Goal: Register for event/course

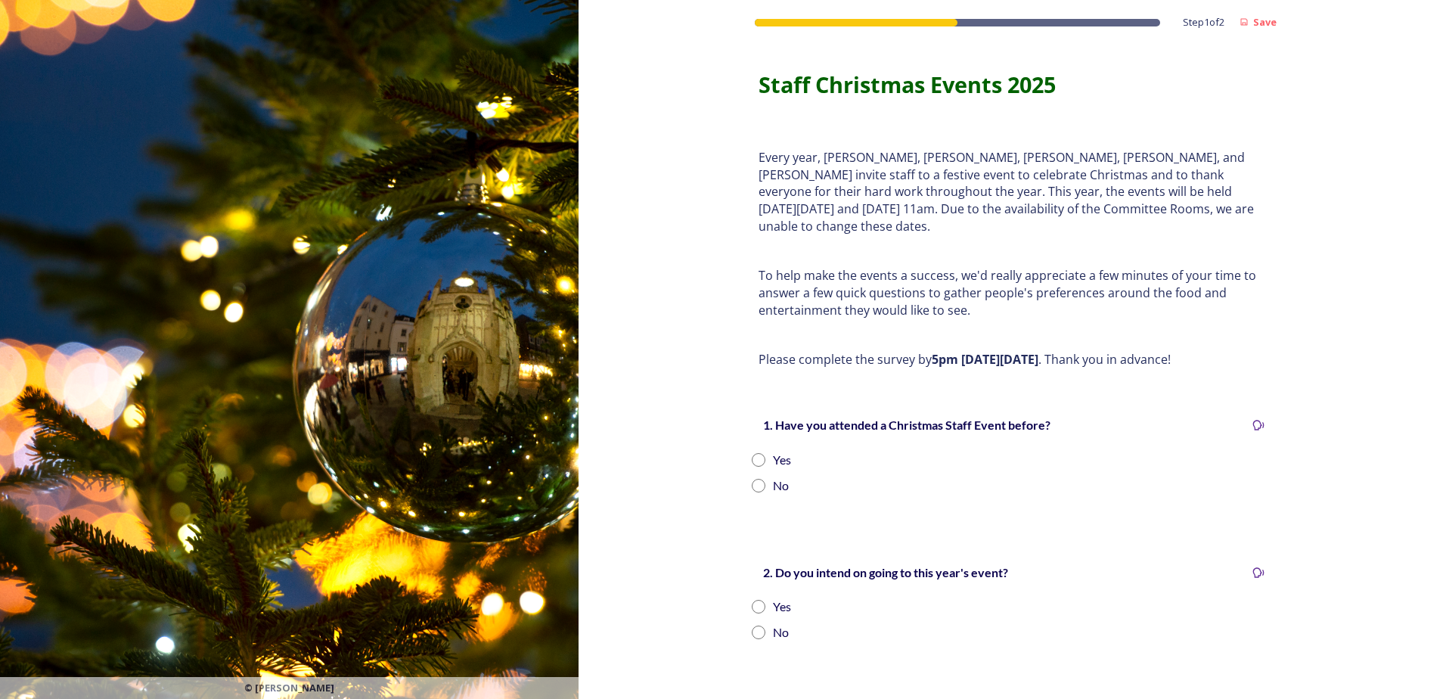
click at [753, 453] on input "radio" at bounding box center [758, 460] width 14 height 14
radio input "true"
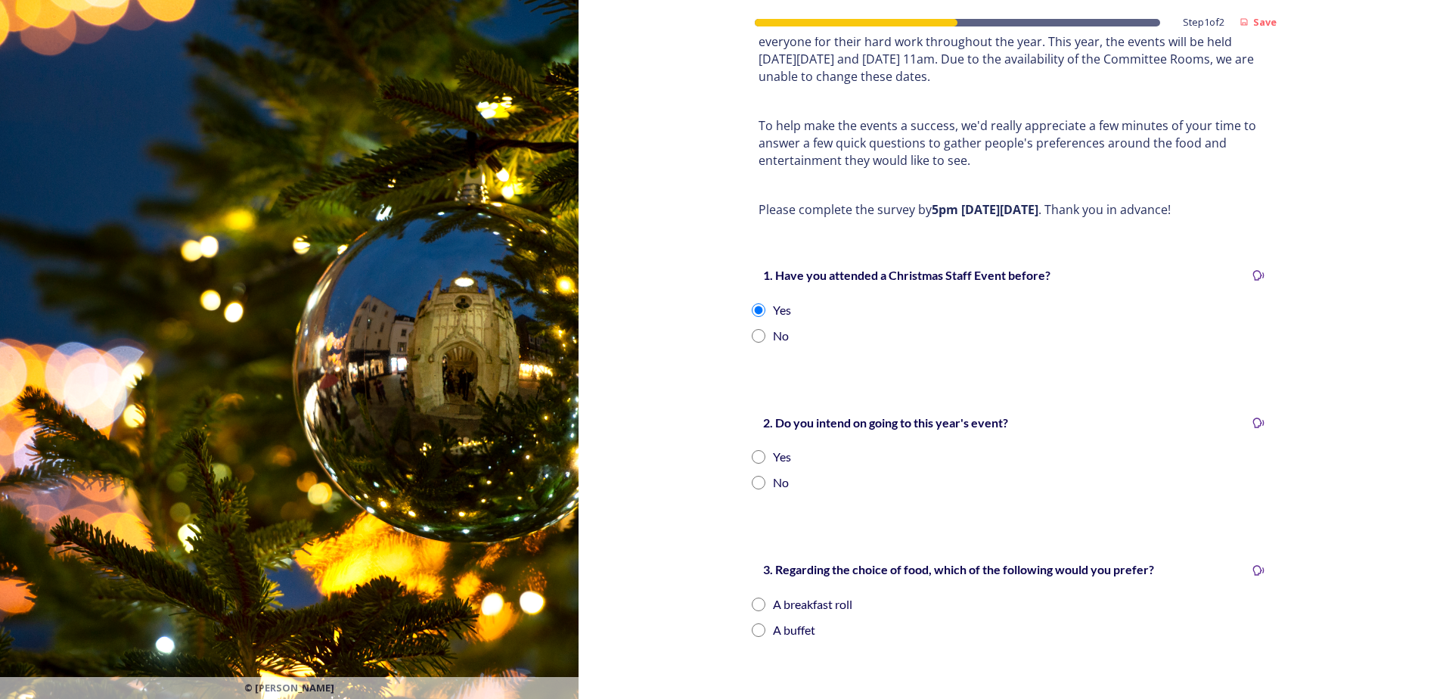
scroll to position [151, 0]
click at [752, 448] on input "radio" at bounding box center [758, 455] width 14 height 14
radio input "true"
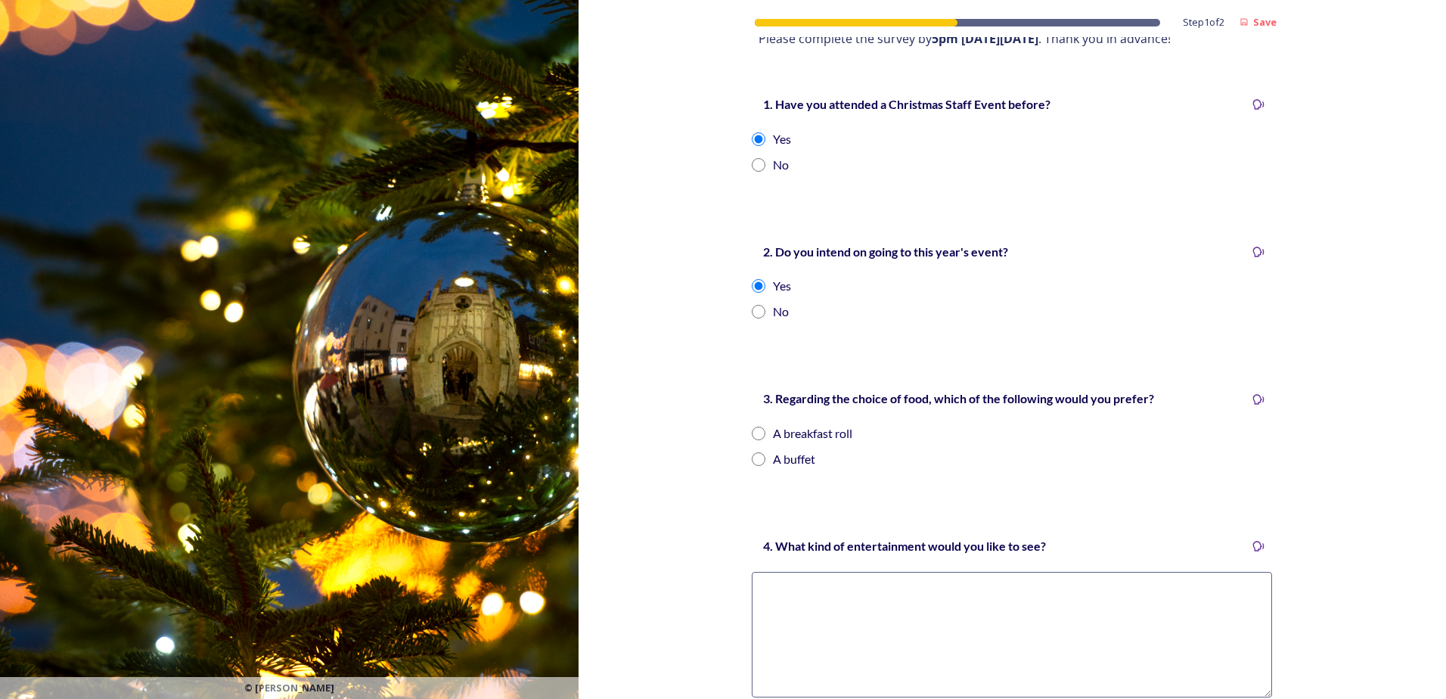
scroll to position [378, 0]
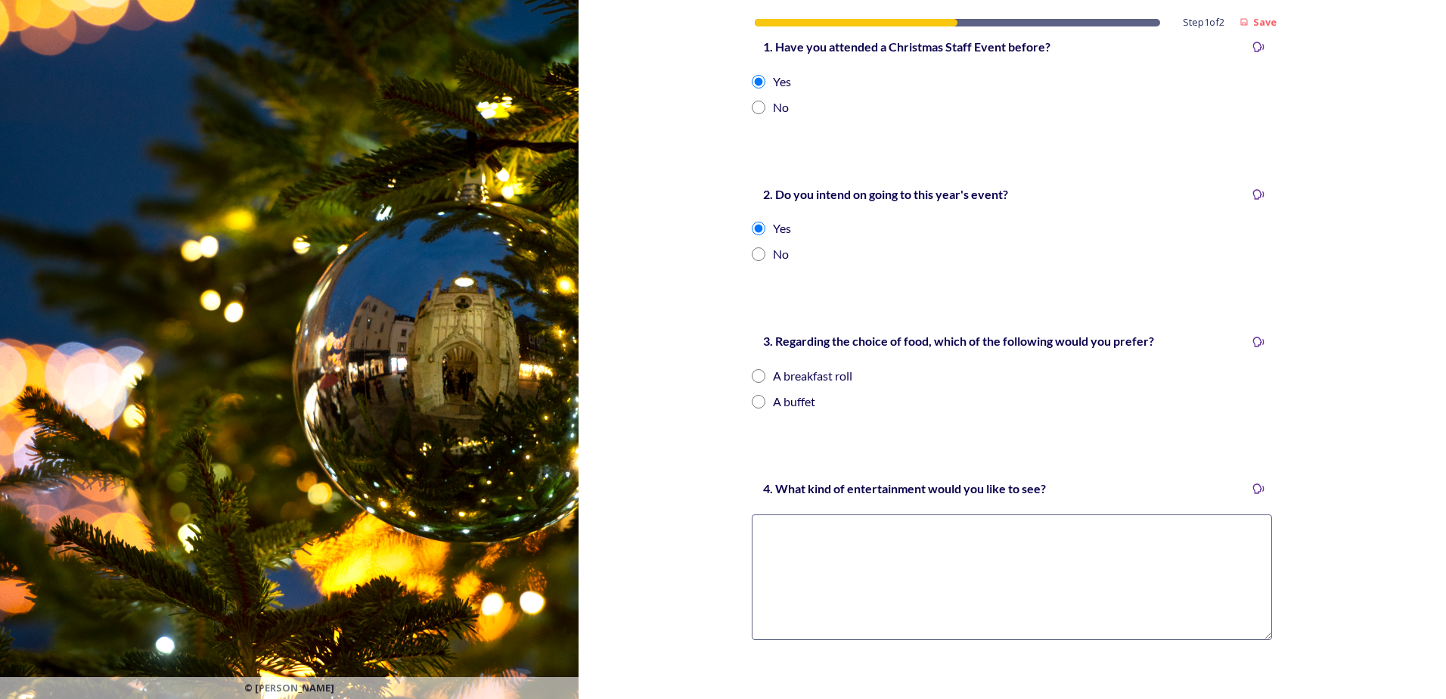
click at [755, 395] on input "radio" at bounding box center [758, 402] width 14 height 14
radio input "true"
click at [789, 429] on div "Step 1 of 2 Save Staff Christmas Events 2025 Every year, [PERSON_NAME], [PERSON…" at bounding box center [1011, 233] width 544 height 1222
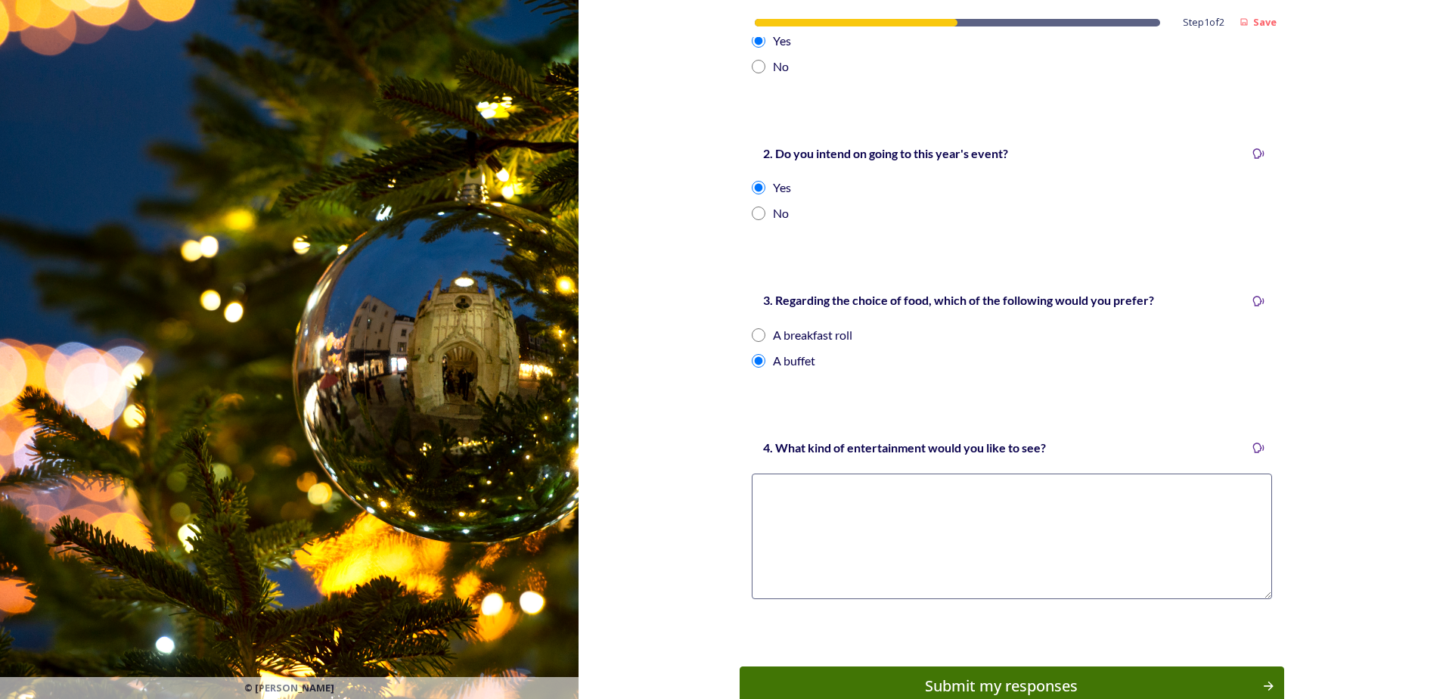
scroll to position [496, 0]
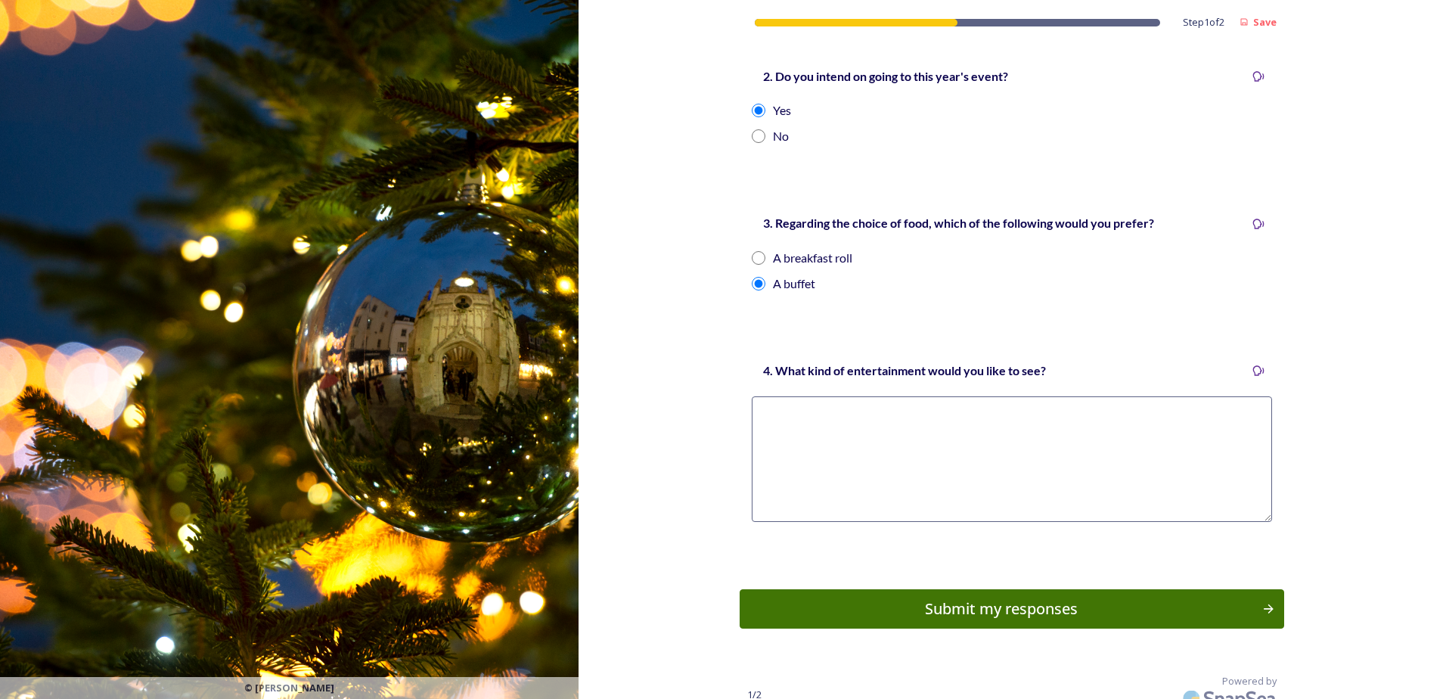
click at [778, 426] on textarea at bounding box center [1011, 458] width 520 height 125
type textarea "quiz"
click at [979, 597] on div "Submit my responses" at bounding box center [1000, 608] width 511 height 23
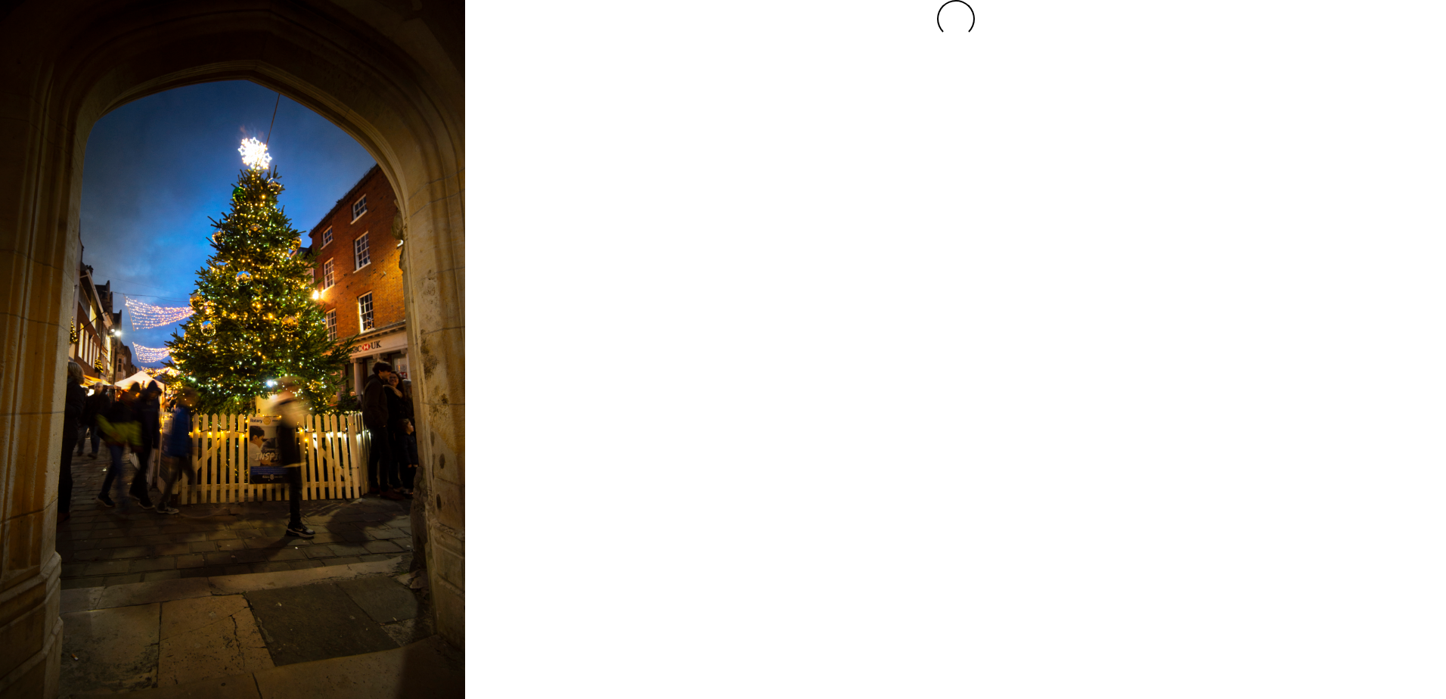
scroll to position [0, 0]
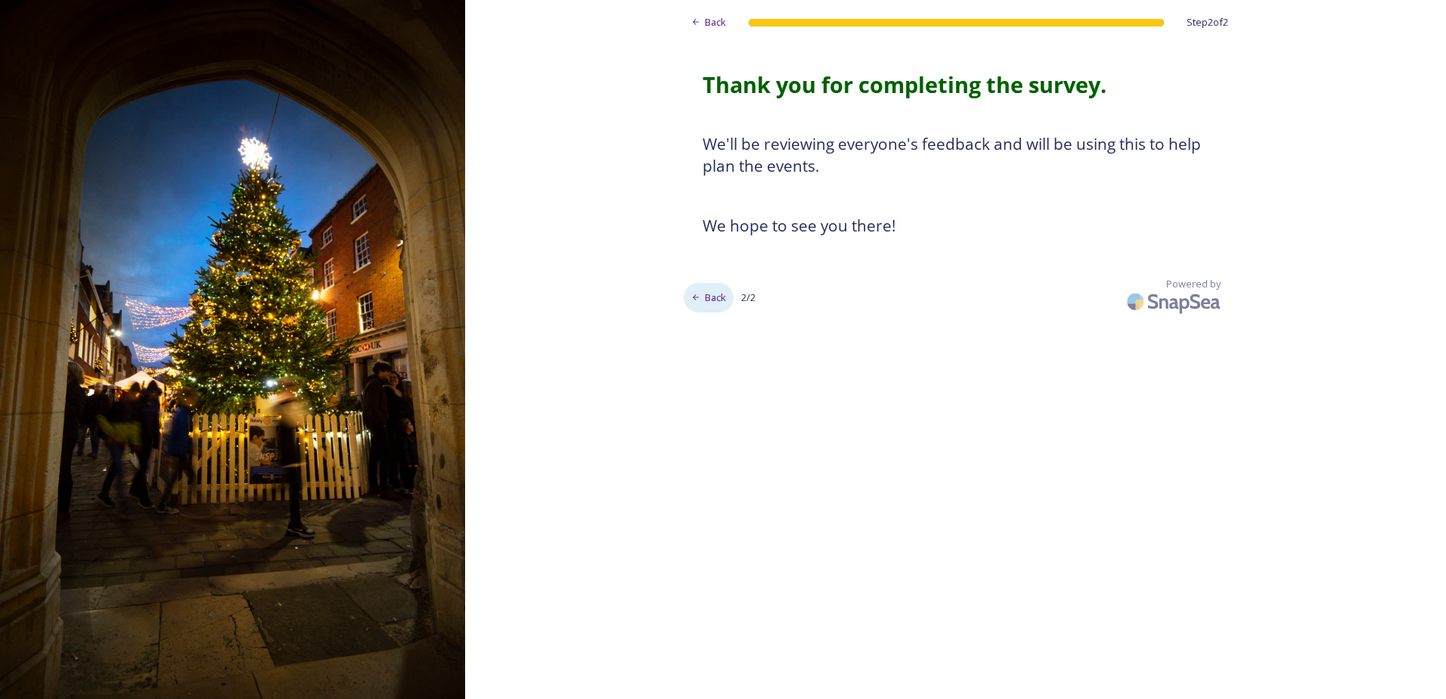
click at [718, 299] on span "Back" at bounding box center [715, 297] width 21 height 14
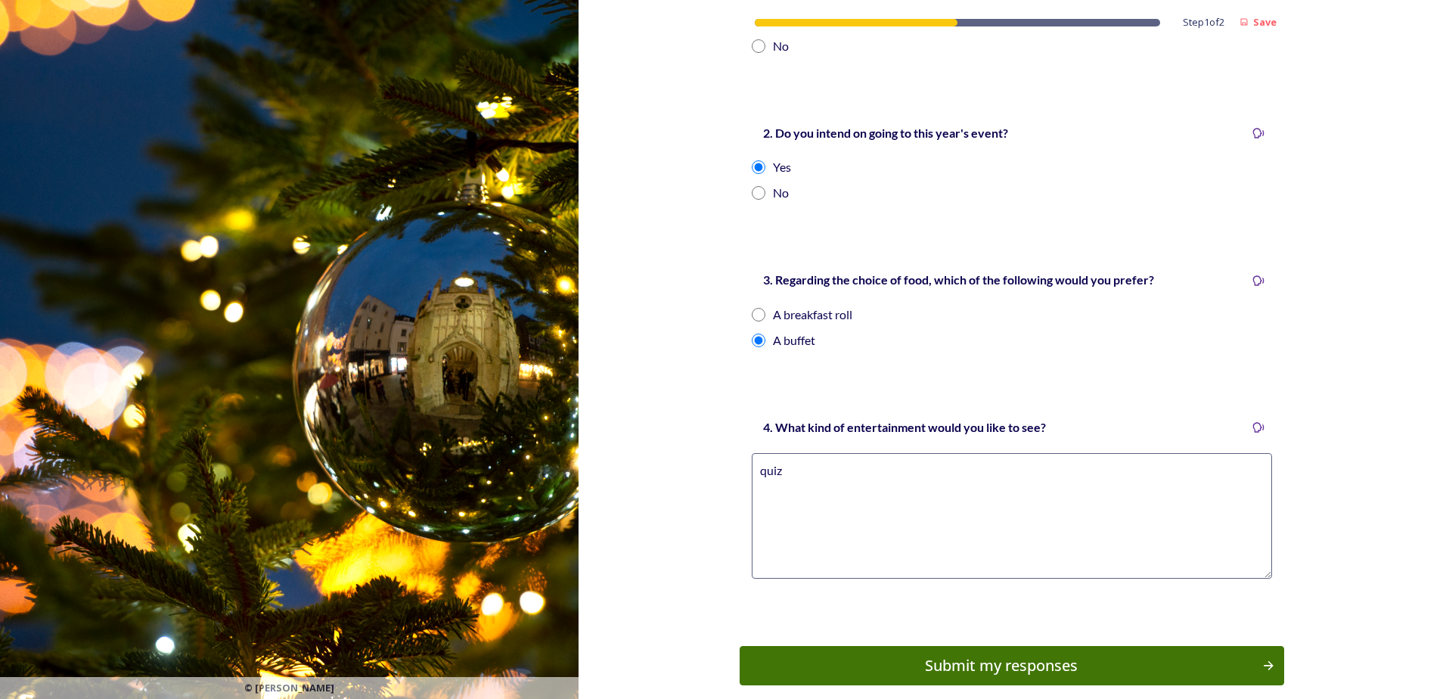
scroll to position [496, 0]
